Goal: Task Accomplishment & Management: Complete application form

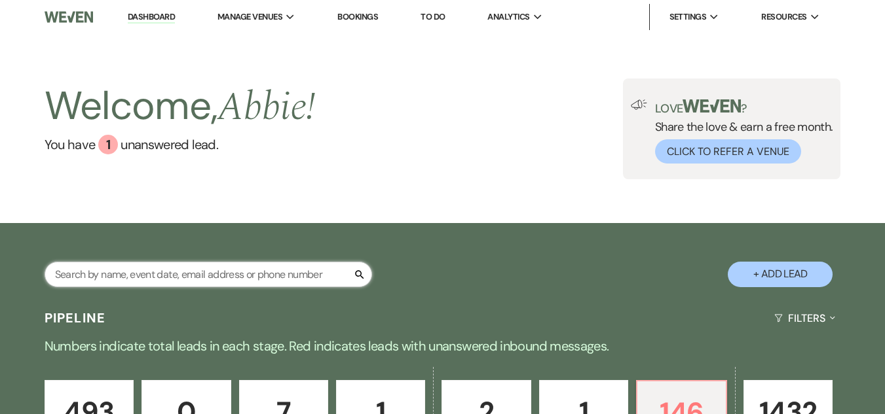
click at [274, 265] on input "text" at bounding box center [208, 275] width 327 height 26
paste input "Jahnai Smith"
type input "Jahnai Smith"
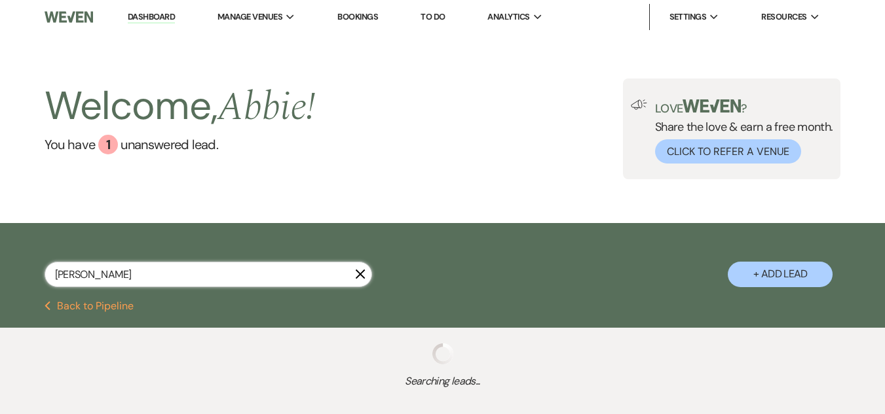
select select "8"
select select "5"
select select "8"
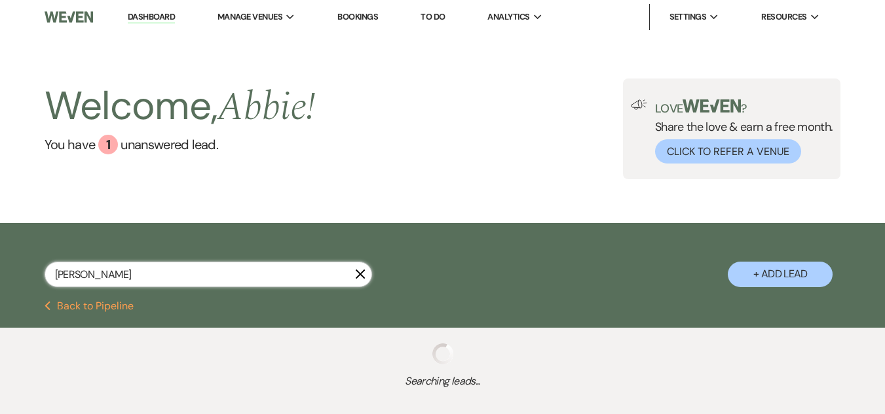
select select "4"
select select "8"
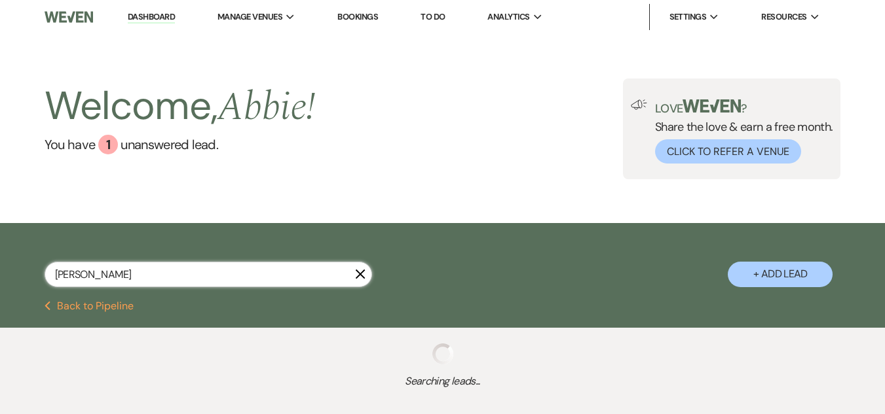
select select "8"
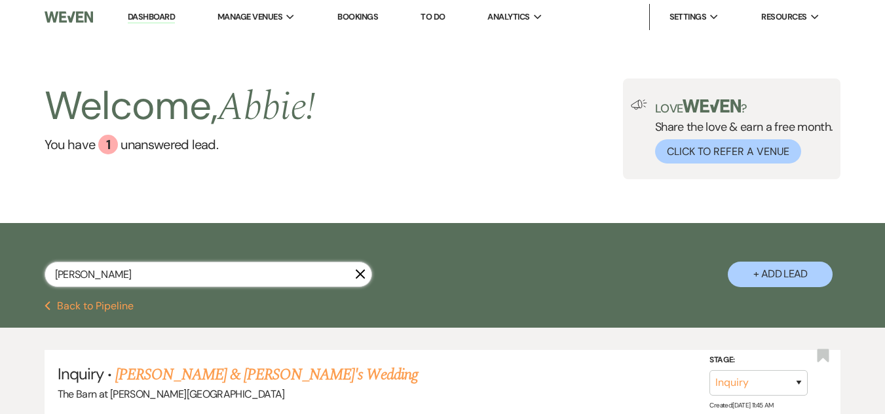
type input "Jahnai Smith"
click at [117, 306] on button "Previous Back to Pipeline" at bounding box center [90, 306] width 90 height 10
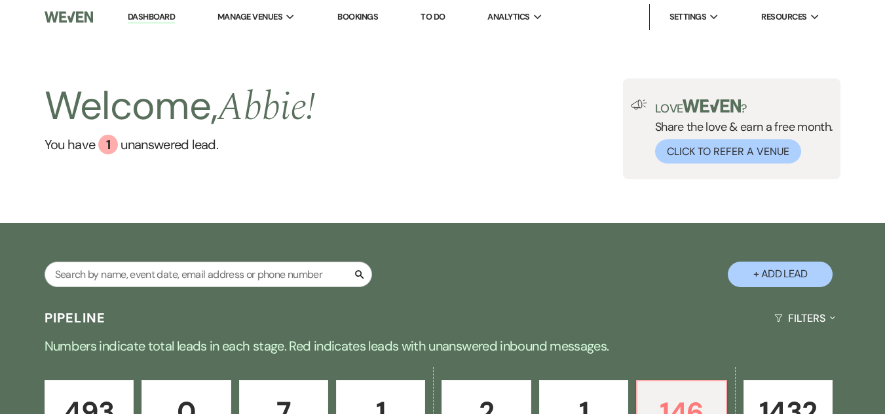
click at [750, 273] on button "+ Add Lead" at bounding box center [779, 275] width 105 height 26
select select "493"
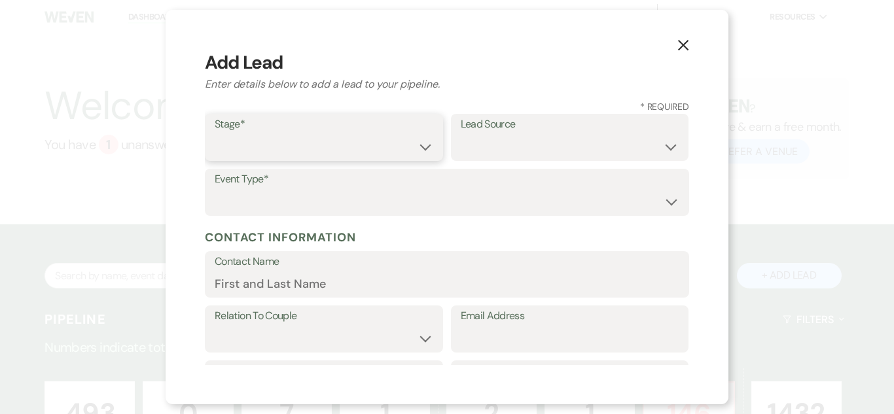
click at [337, 156] on select "Inquiry Follow Up Tour Requested Tour Confirmed Toured Proposal Sent Booked Lost" at bounding box center [324, 147] width 219 height 26
select select "1"
click at [215, 134] on select "Inquiry Follow Up Tour Requested Tour Confirmed Toured Proposal Sent Booked Lost" at bounding box center [324, 147] width 219 height 26
click at [554, 134] on select "Weven Venue Website Instagram Facebook Pinterest Google The Knot Wedding Wire H…" at bounding box center [570, 147] width 219 height 26
select select "5"
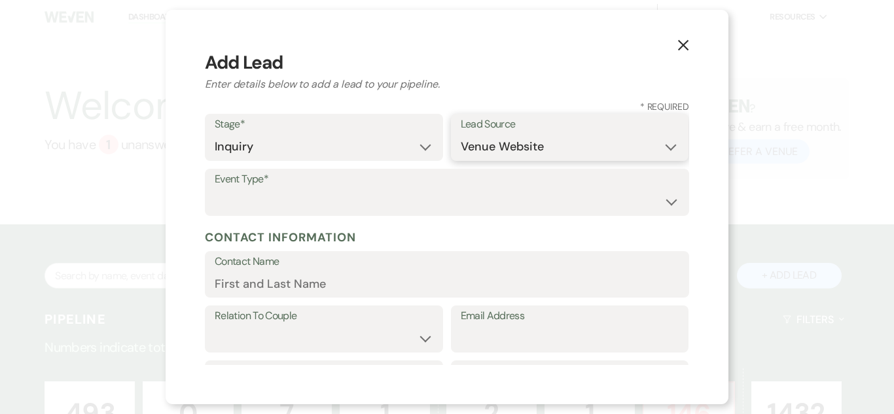
click at [461, 134] on select "Weven Venue Website Instagram Facebook Pinterest Google The Knot Wedding Wire H…" at bounding box center [570, 147] width 219 height 26
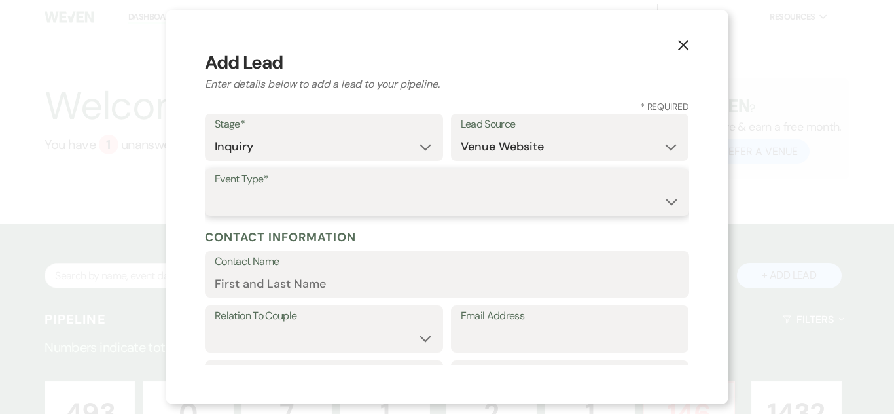
click at [526, 208] on select "Wedding Anniversary Party Baby Shower Bachelorette / Bachelor Party Birthday Pa…" at bounding box center [447, 202] width 465 height 26
select select "1"
click at [215, 189] on select "Wedding Anniversary Party Baby Shower Bachelorette / Bachelor Party Birthday Pa…" at bounding box center [447, 202] width 465 height 26
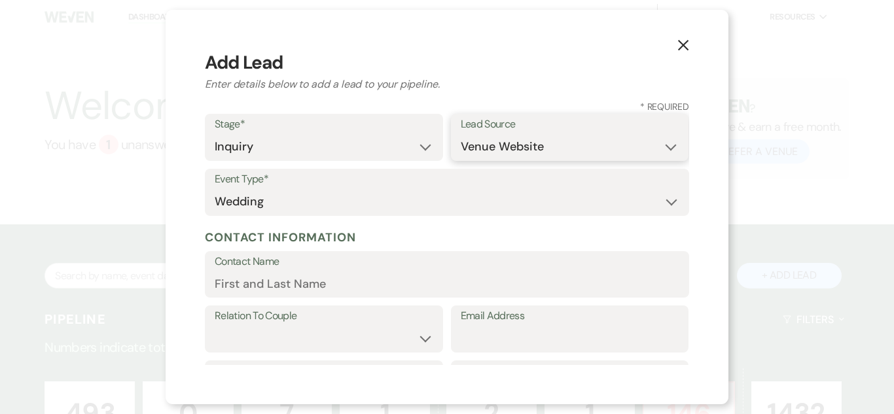
click at [605, 142] on select "Weven Venue Website Instagram Facebook Pinterest Google The Knot Wedding Wire H…" at bounding box center [570, 147] width 219 height 26
select select "14"
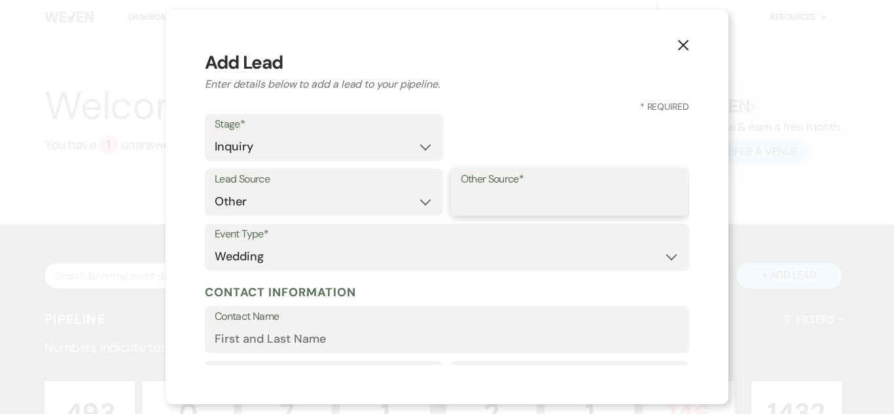
click at [556, 190] on input "Other Source*" at bounding box center [570, 202] width 219 height 26
type input "email"
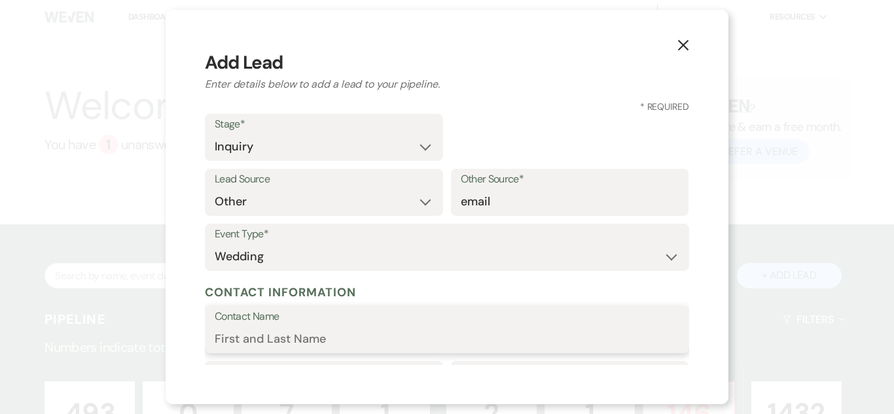
click at [532, 340] on input "Contact Name" at bounding box center [447, 340] width 465 height 26
paste input "Jahnai Smith"
click at [241, 342] on input "Jahnai Smith" at bounding box center [447, 340] width 465 height 26
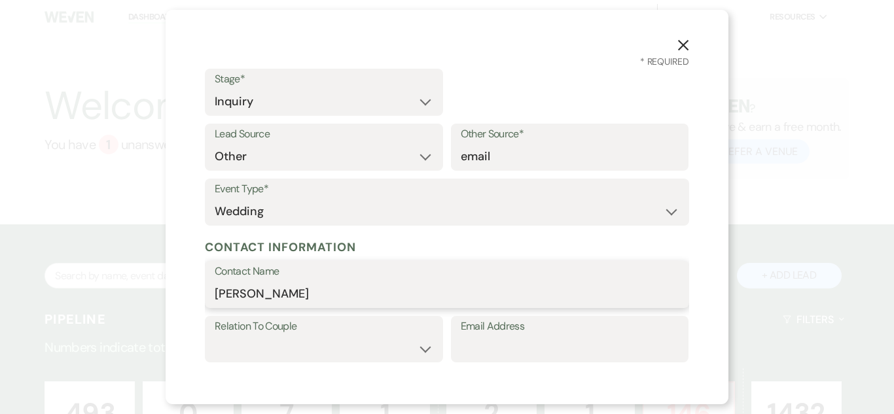
scroll to position [65, 0]
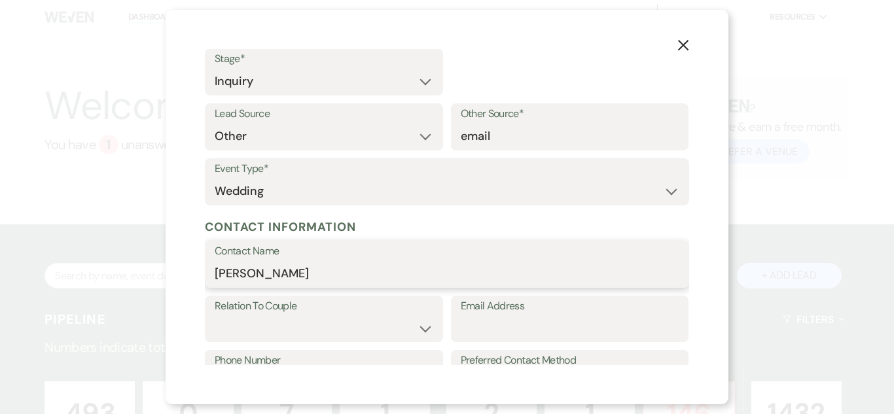
type input "Jahnai Smith"
click at [304, 316] on div "Relation To Couple Couple Planner Parent of Couple Family Member Friend Other" at bounding box center [324, 319] width 238 height 47
click at [348, 326] on select "Couple Planner Parent of Couple Family Member Friend Other" at bounding box center [324, 329] width 219 height 26
select select "1"
click at [215, 316] on select "Couple Planner Parent of Couple Family Member Friend Other" at bounding box center [324, 329] width 219 height 26
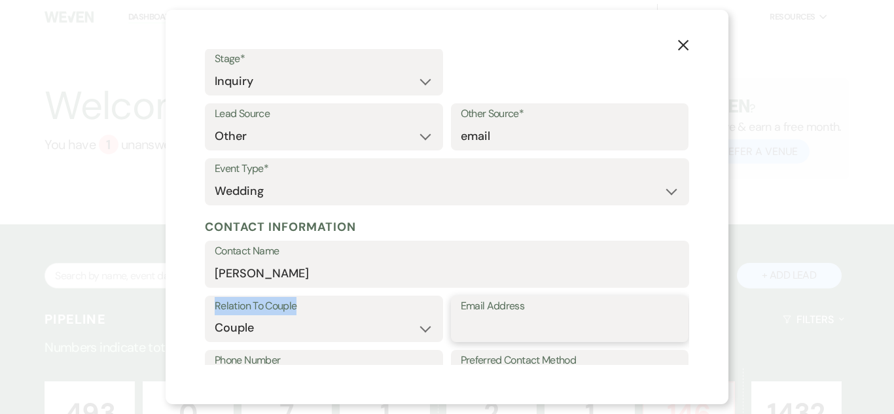
click at [478, 329] on input "Email Address" at bounding box center [570, 329] width 219 height 26
click at [524, 321] on input "Email Address" at bounding box center [570, 329] width 219 height 26
paste input "jahnai.msmith@gmail.com"
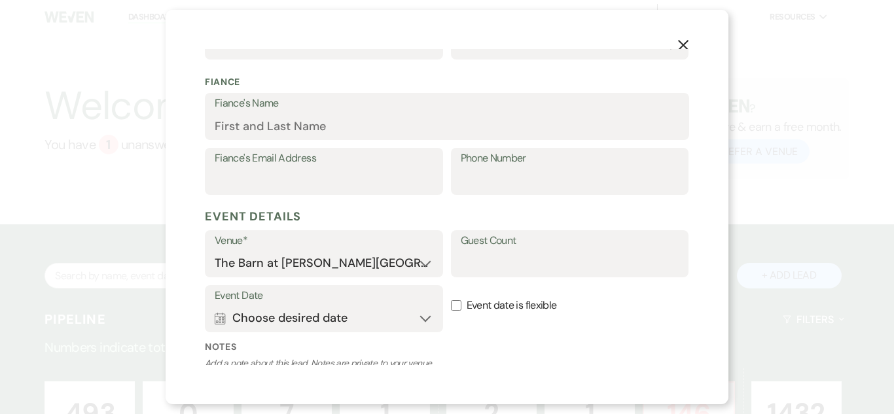
scroll to position [327, 0]
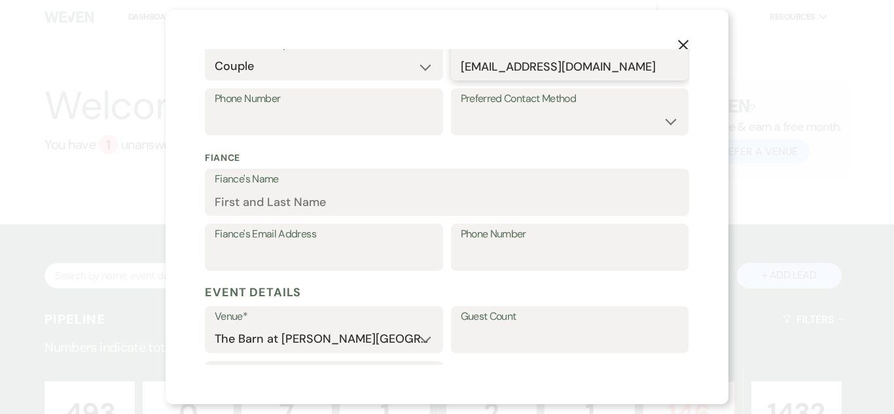
type input "jahnai.msmith@gmail.com"
